Goal: Information Seeking & Learning: Learn about a topic

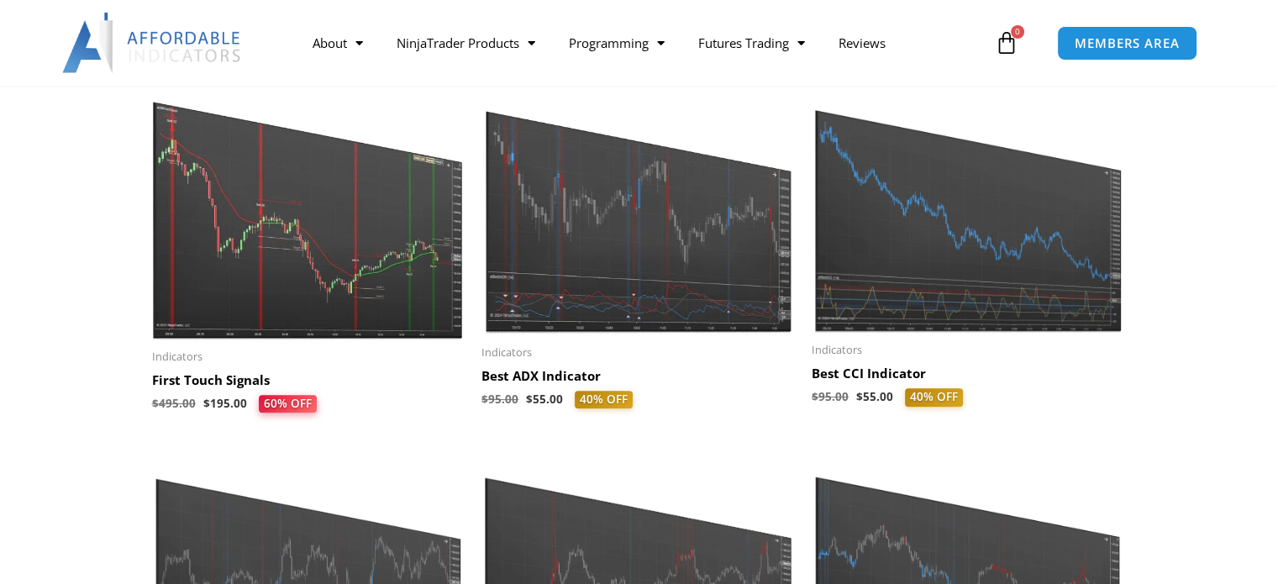
click at [955, 255] on img at bounding box center [968, 201] width 313 height 263
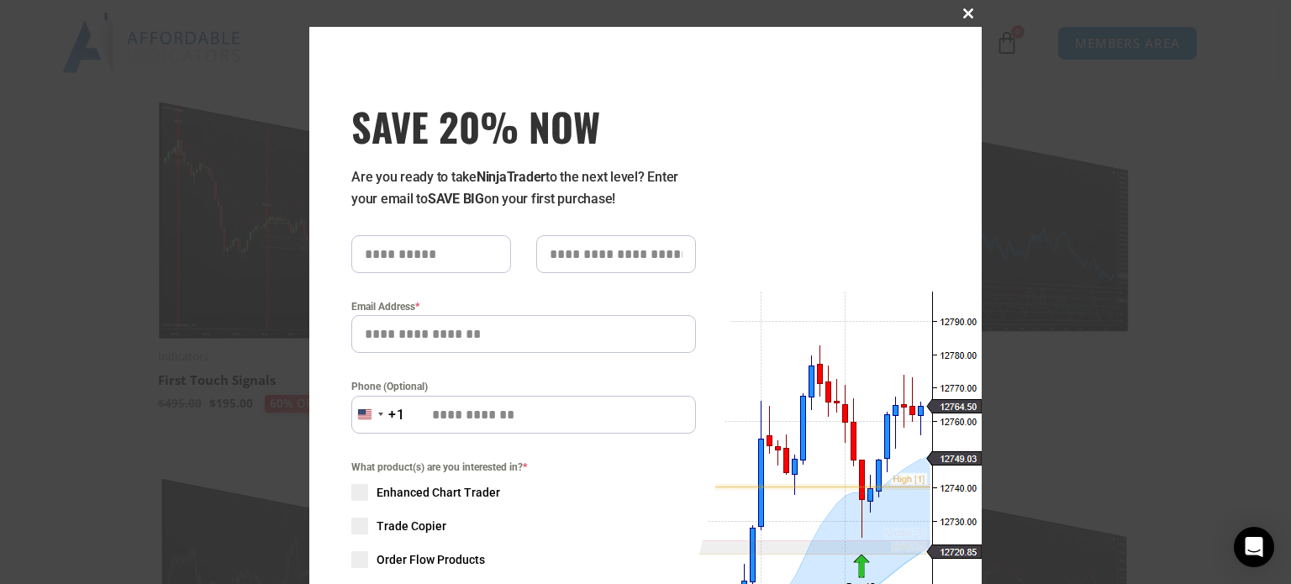
click at [963, 10] on span at bounding box center [968, 13] width 27 height 10
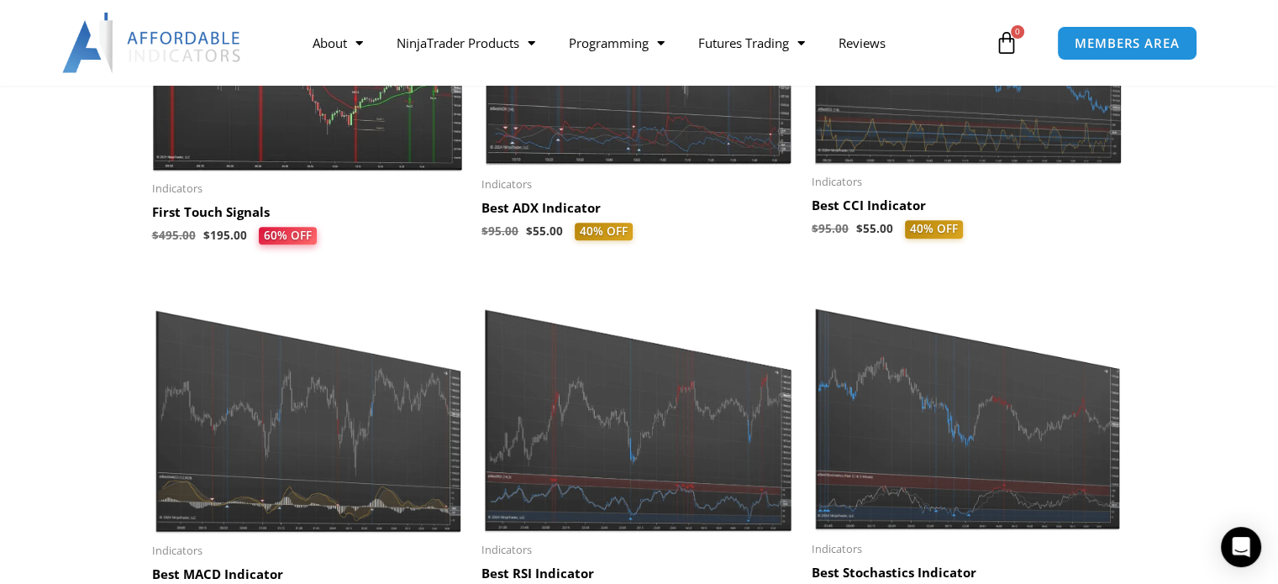
scroll to position [672, 0]
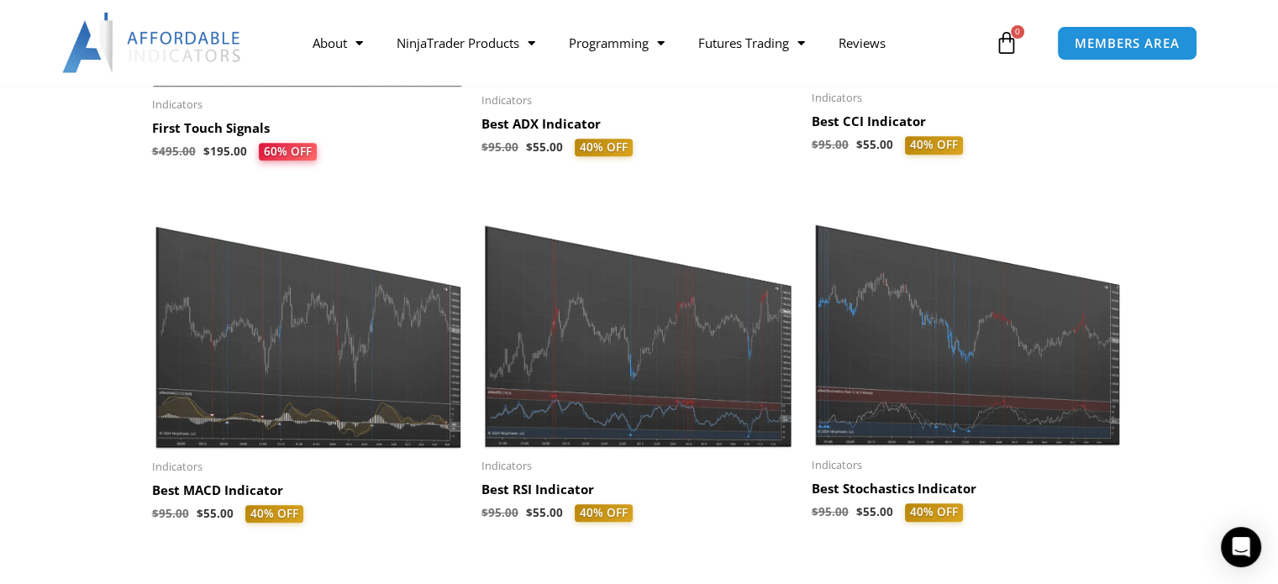
click at [260, 355] on img at bounding box center [308, 322] width 313 height 251
click at [226, 485] on h2 "Best MACD Indicator" at bounding box center [308, 490] width 313 height 17
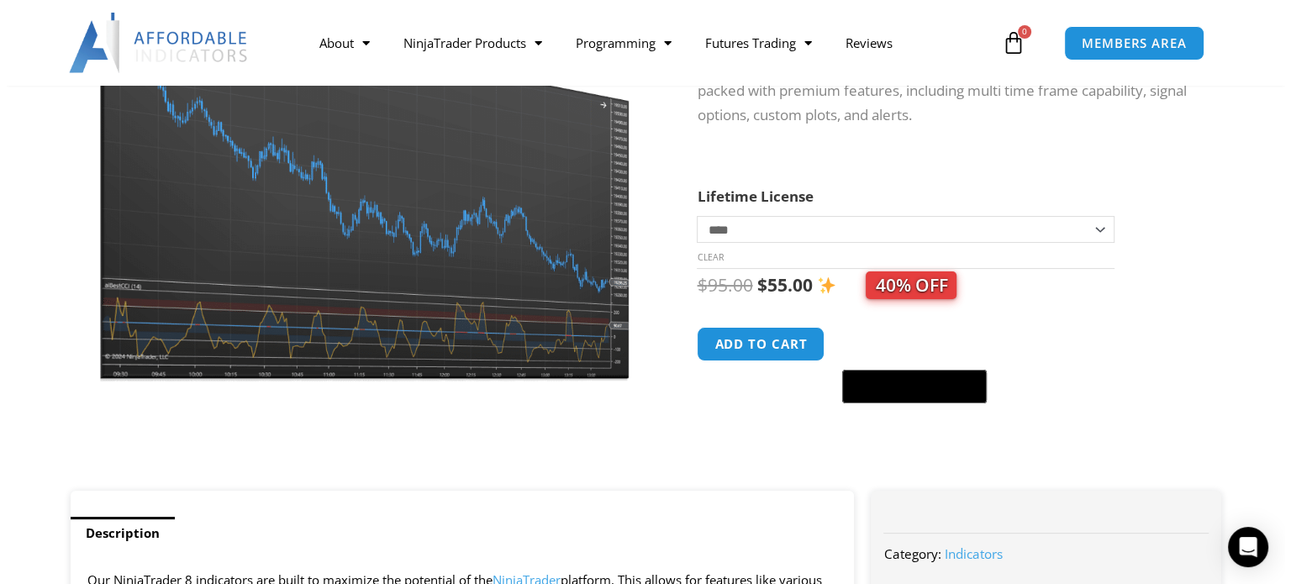
scroll to position [168, 0]
